Goal: Navigation & Orientation: Find specific page/section

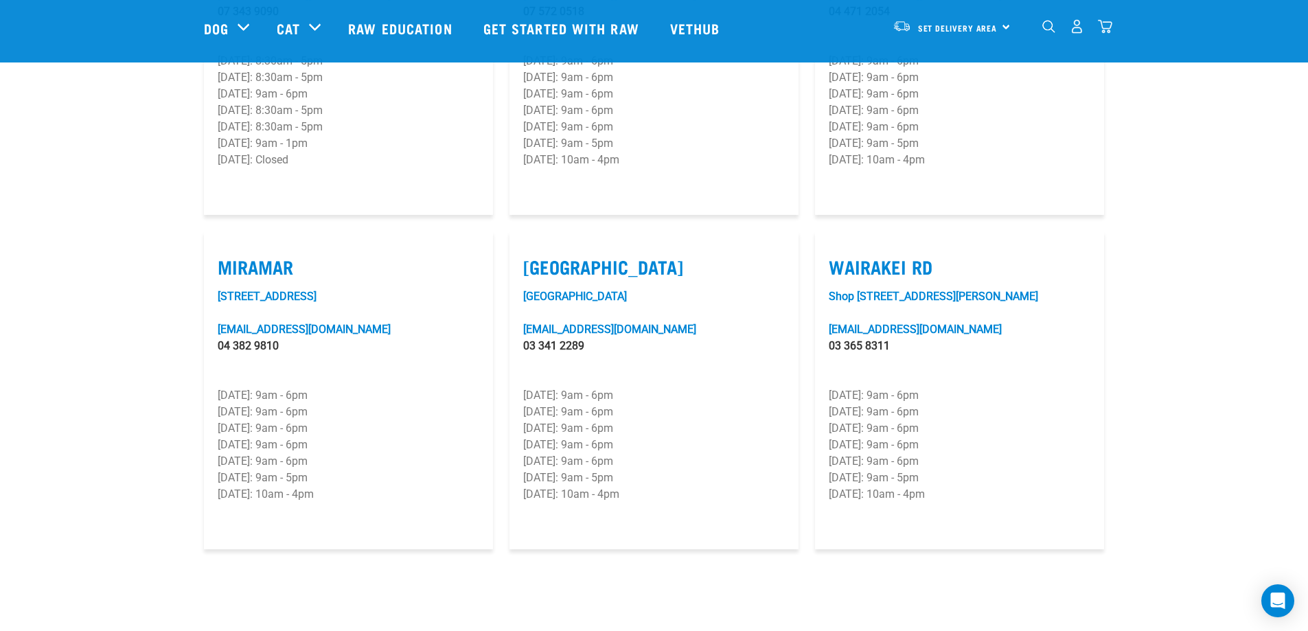
scroll to position [1922, 0]
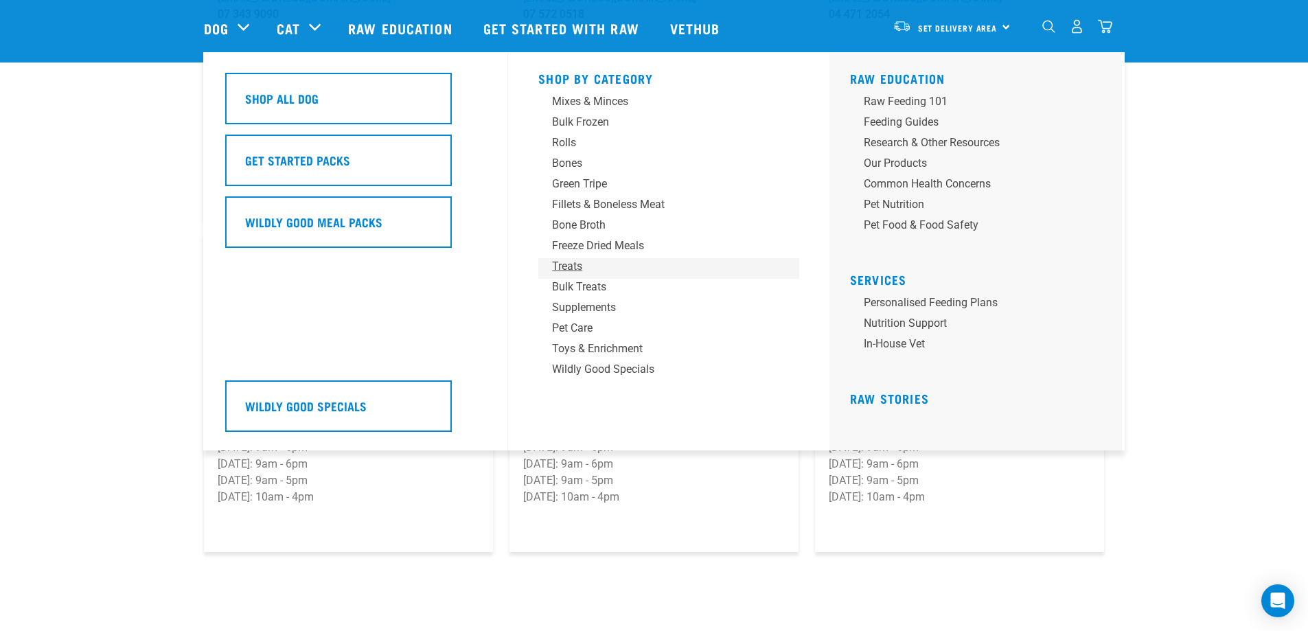
click at [567, 268] on div "Treats" at bounding box center [659, 266] width 214 height 16
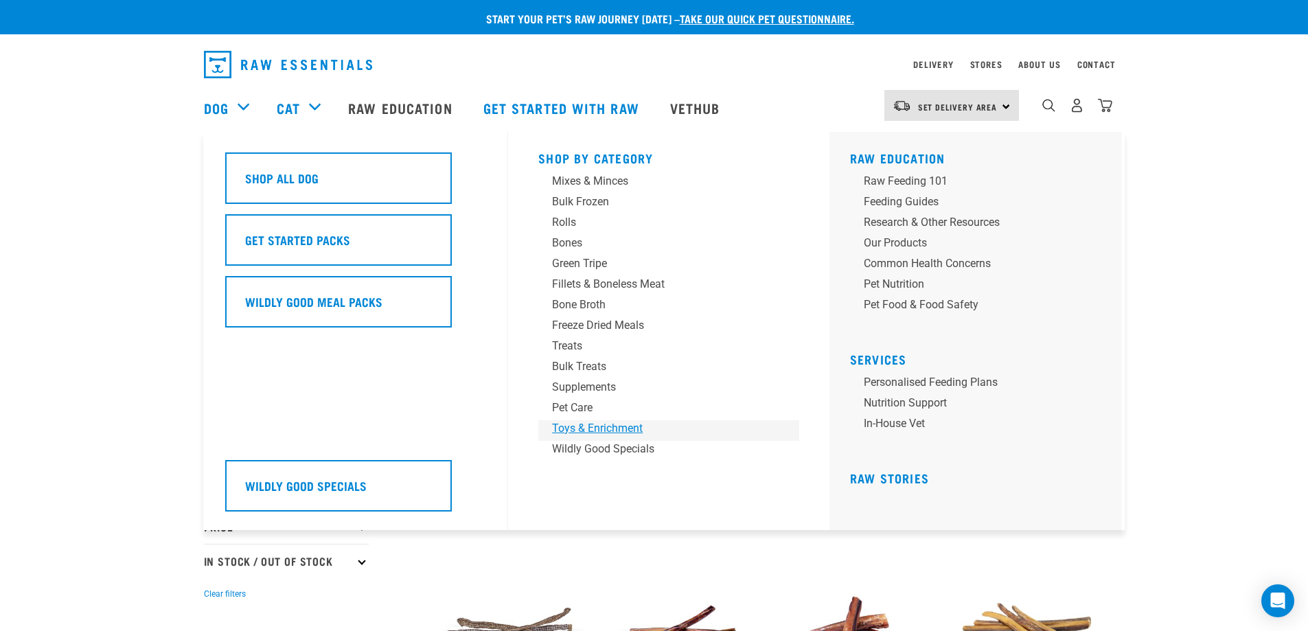
click at [612, 428] on div "Toys & Enrichment" at bounding box center [659, 428] width 214 height 16
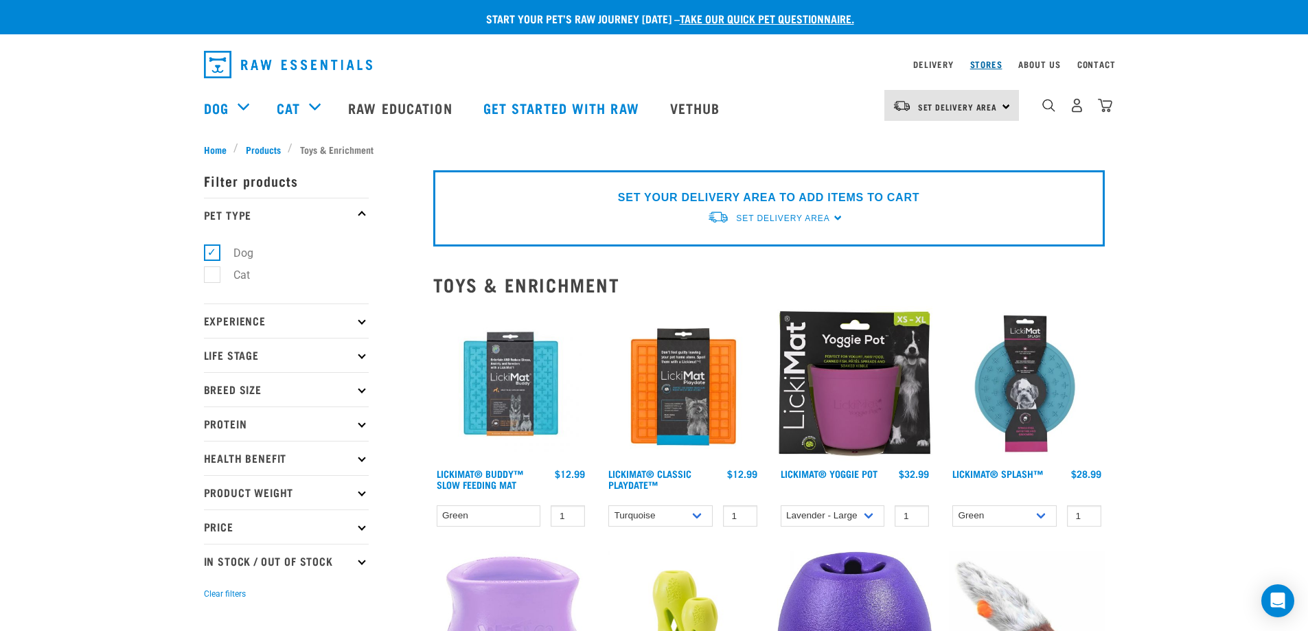
click at [993, 63] on link "Stores" at bounding box center [986, 64] width 32 height 5
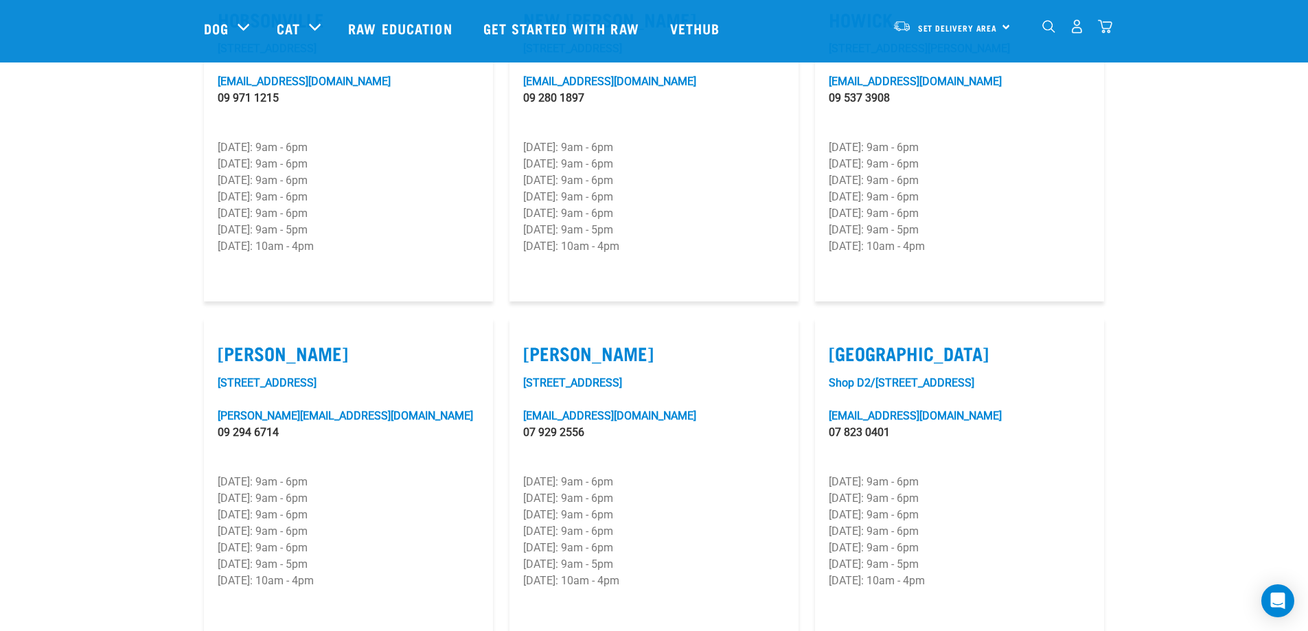
scroll to position [1167, 0]
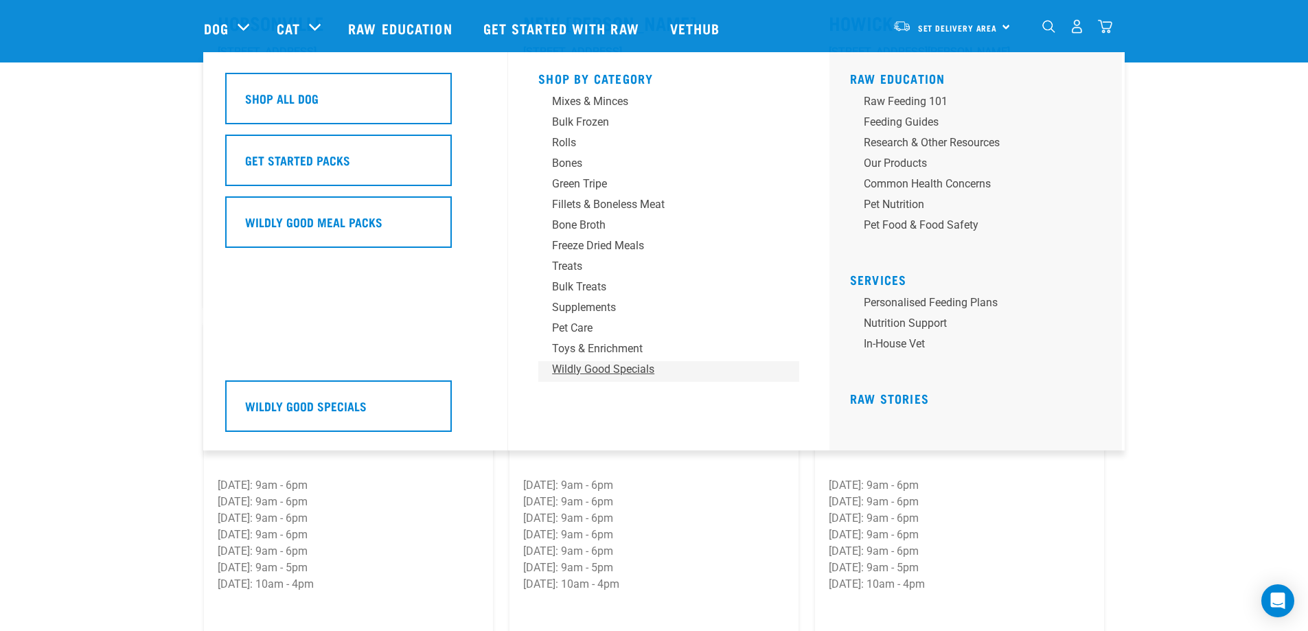
click at [553, 364] on div "Wildly Good Specials" at bounding box center [659, 369] width 214 height 16
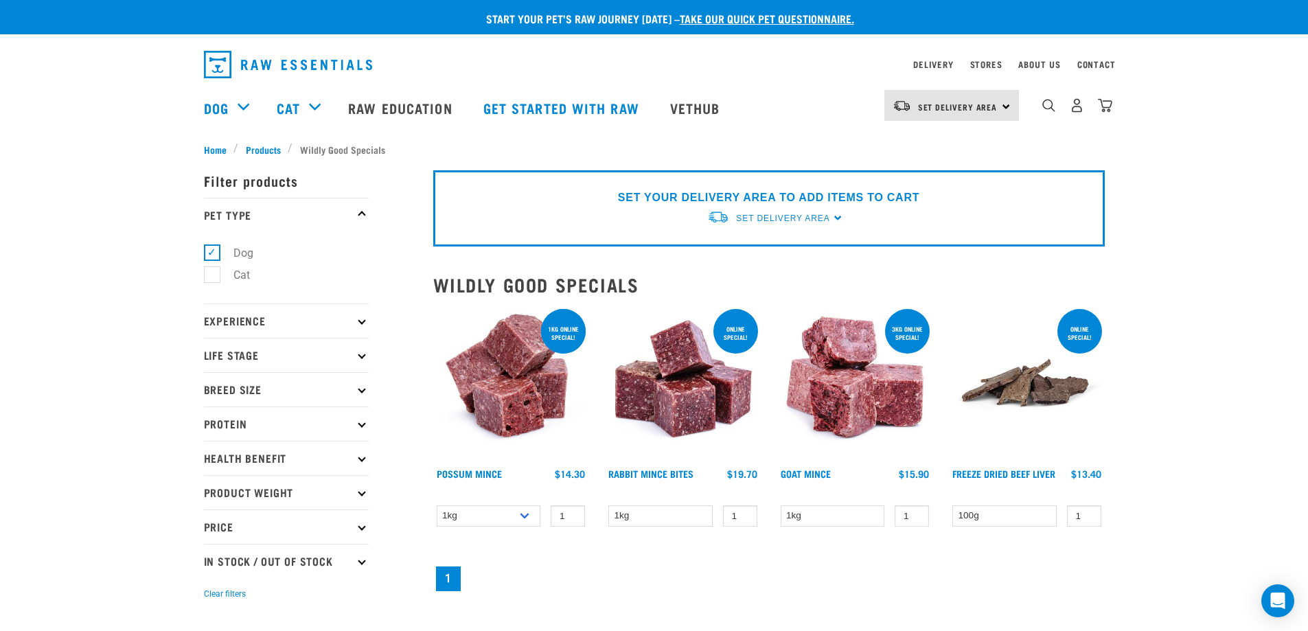
click at [294, 58] on img "dropdown navigation" at bounding box center [288, 64] width 168 height 27
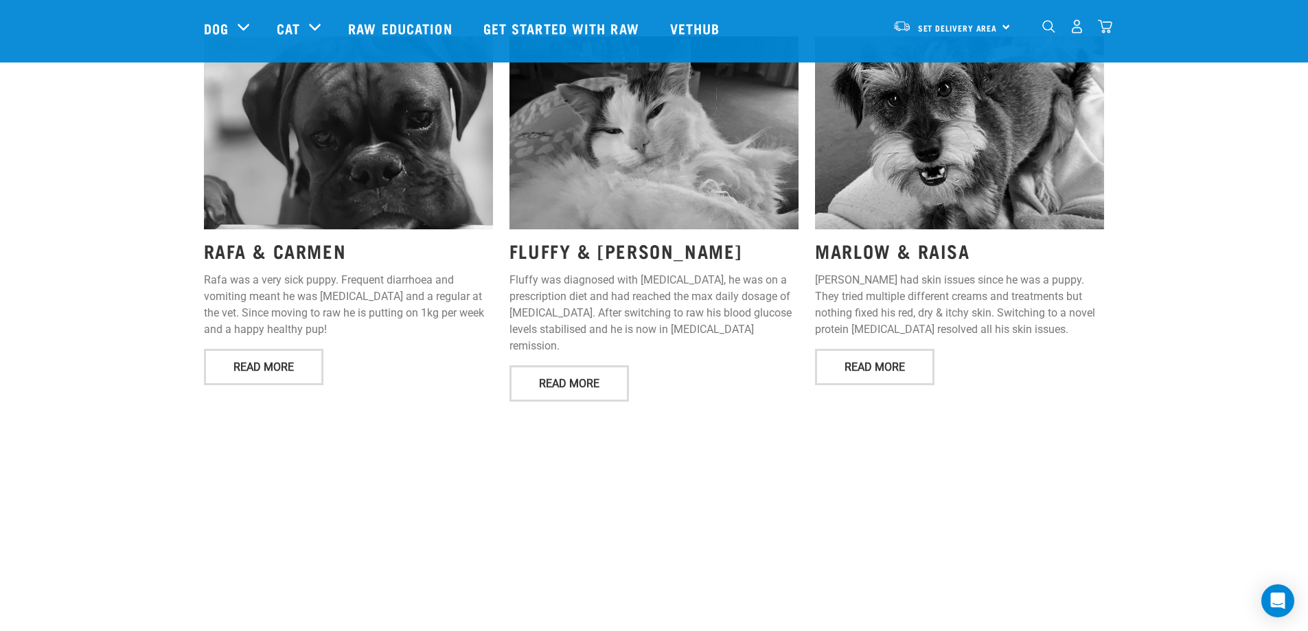
scroll to position [1500, 0]
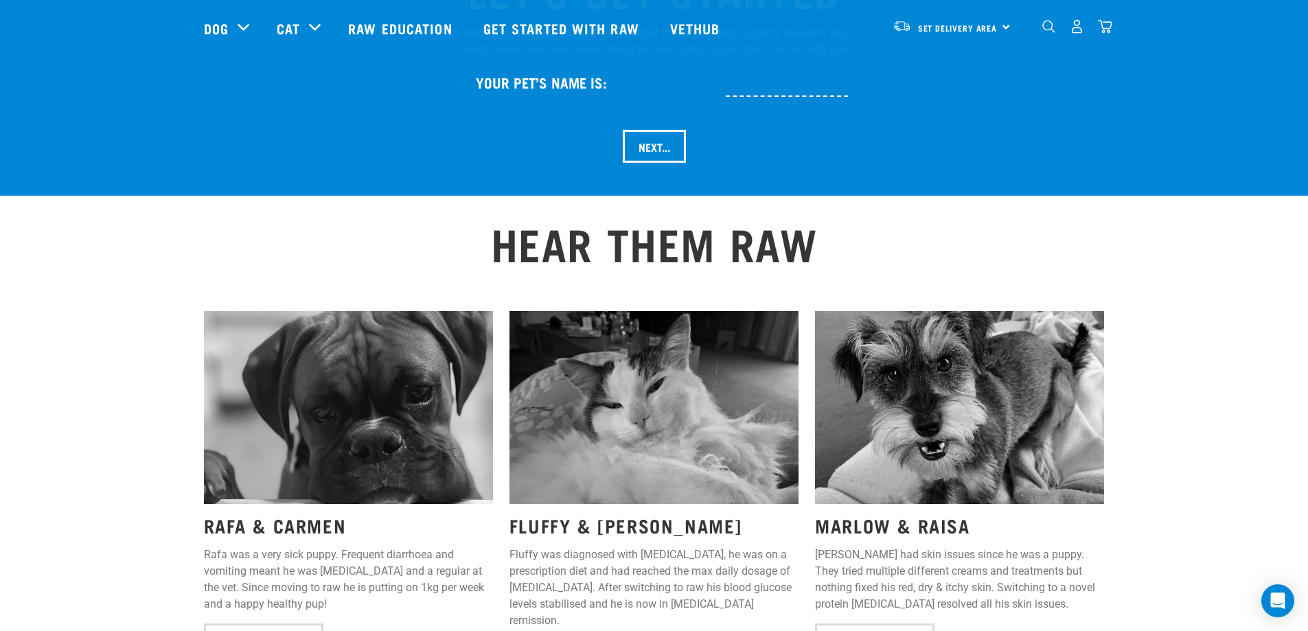
click at [936, 225] on h2 "HEAR THEM RAW" at bounding box center [654, 242] width 901 height 49
